Goal: Task Accomplishment & Management: Manage account settings

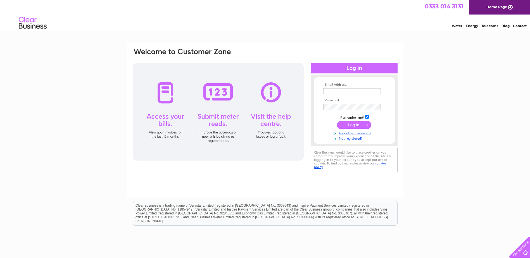
type input "[PERSON_NAME][EMAIL_ADDRESS][PERSON_NAME][DOMAIN_NAME]"
click at [344, 123] on input "submit" at bounding box center [354, 125] width 34 height 8
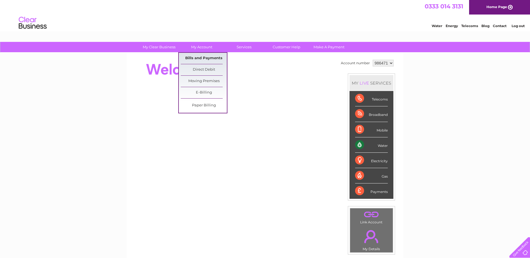
click at [194, 56] on link "Bills and Payments" at bounding box center [204, 58] width 46 height 11
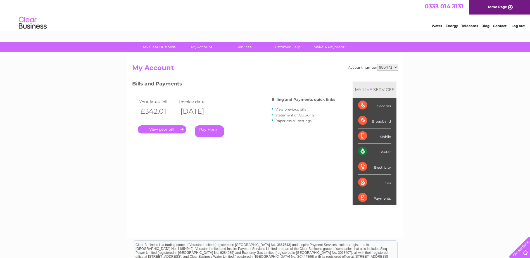
click at [164, 131] on link "." at bounding box center [162, 129] width 49 height 8
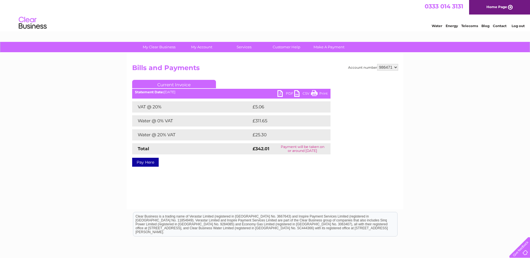
click at [281, 95] on link "PDF" at bounding box center [285, 94] width 17 height 8
